Goal: Task Accomplishment & Management: Use online tool/utility

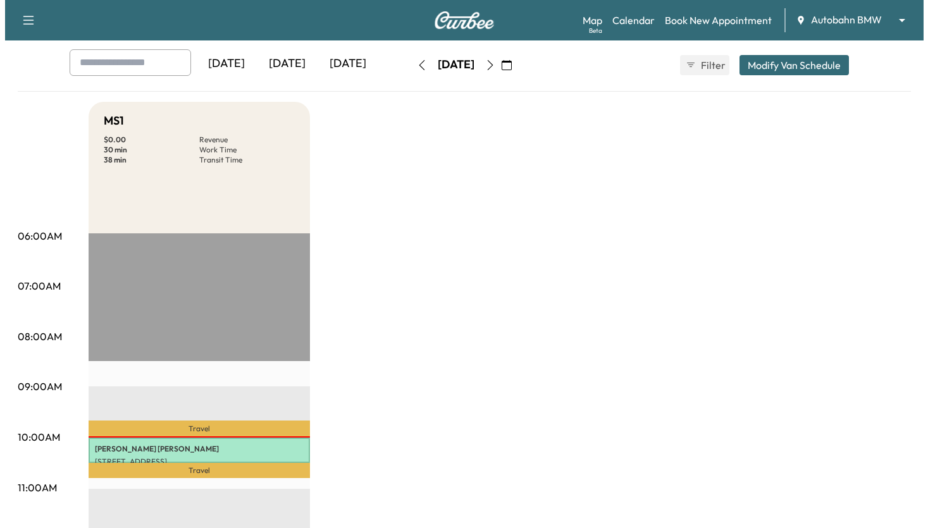
scroll to position [253, 0]
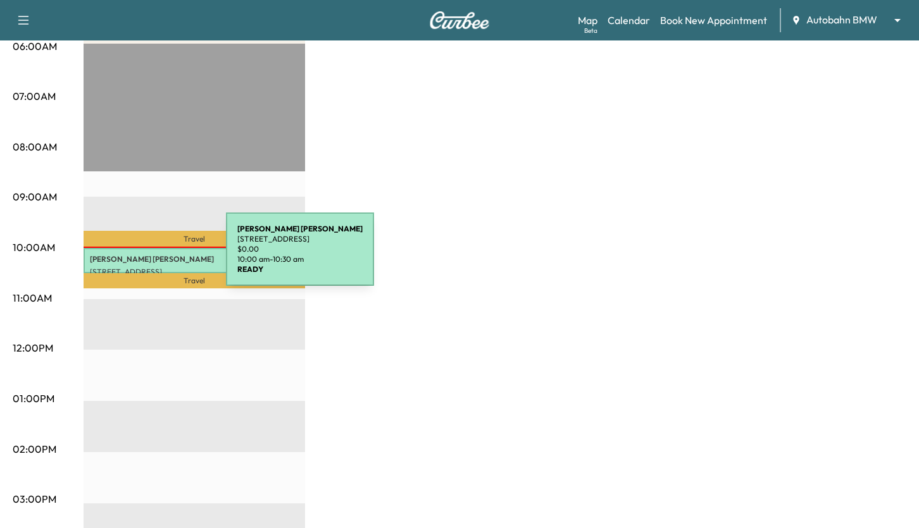
click at [131, 257] on p "[PERSON_NAME]" at bounding box center [194, 259] width 209 height 10
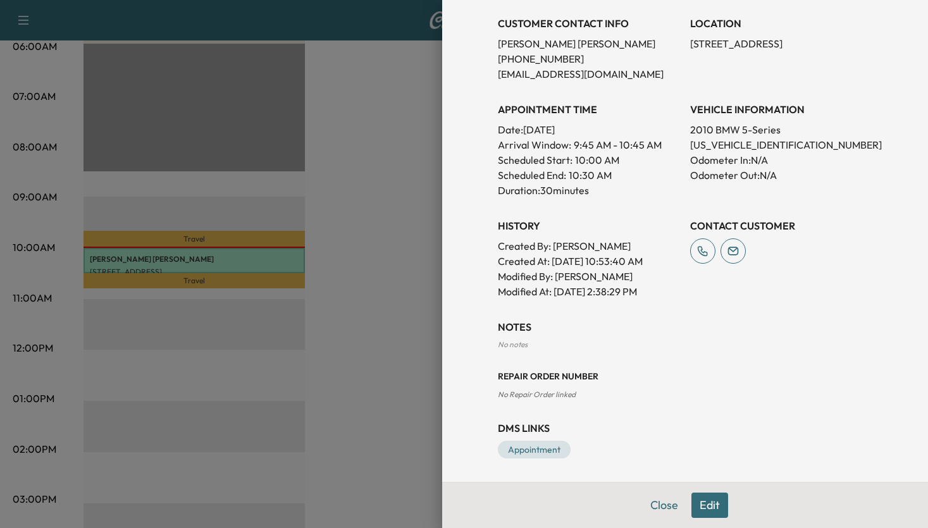
scroll to position [261, 0]
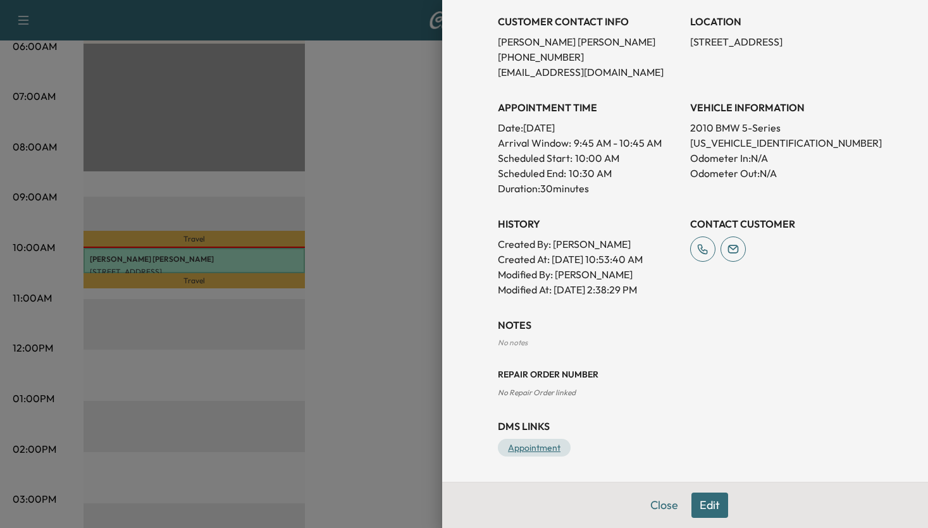
click at [540, 450] on link "Appointment" at bounding box center [534, 448] width 73 height 18
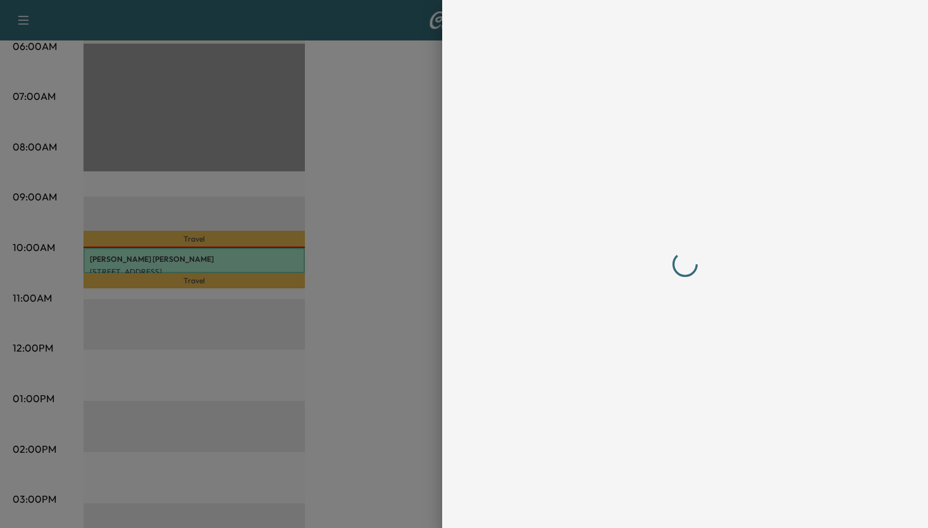
scroll to position [0, 0]
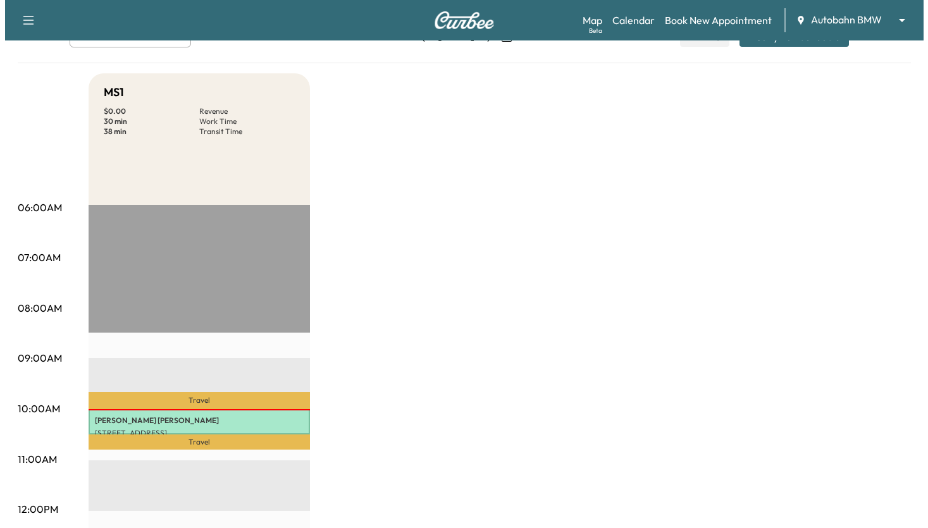
scroll to position [253, 0]
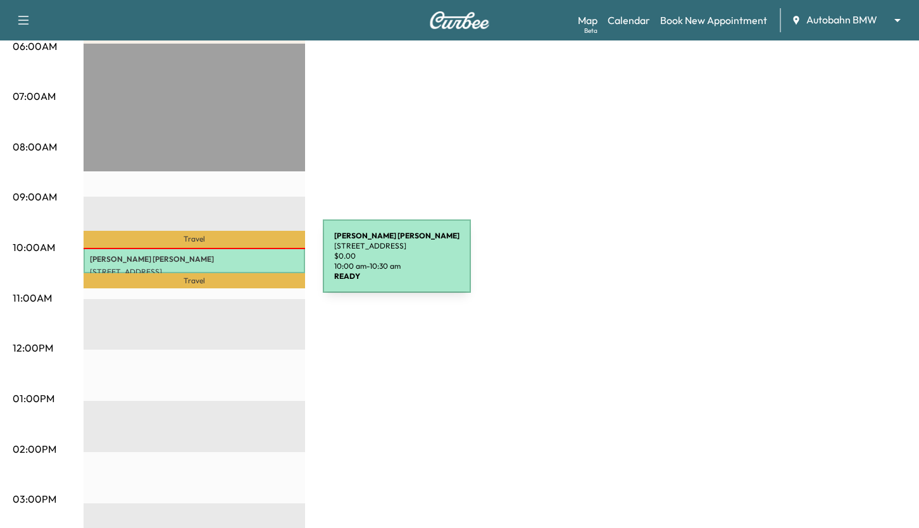
click at [228, 267] on p "[STREET_ADDRESS]" at bounding box center [194, 272] width 209 height 10
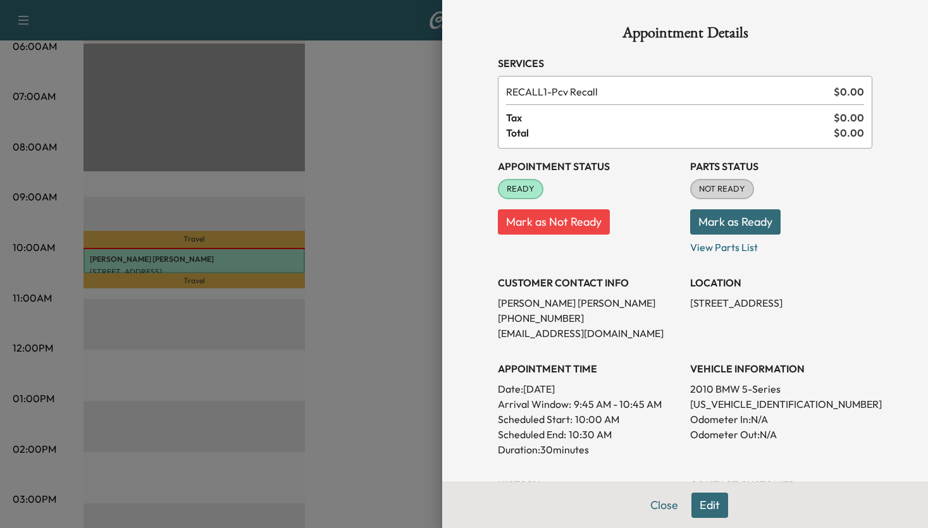
click at [742, 215] on button "Mark as Ready" at bounding box center [735, 221] width 90 height 25
